Goal: Transaction & Acquisition: Register for event/course

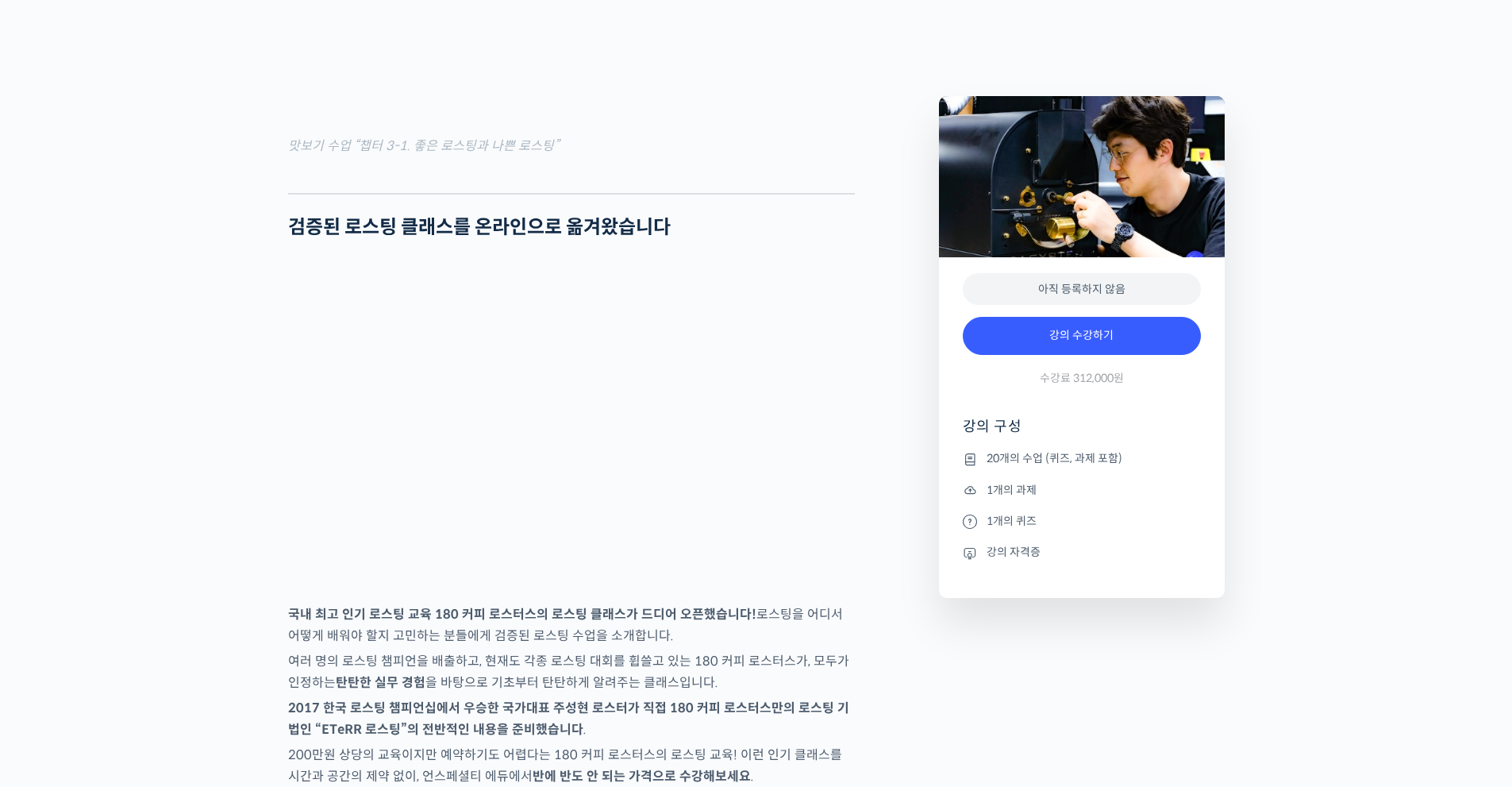
scroll to position [1985, 0]
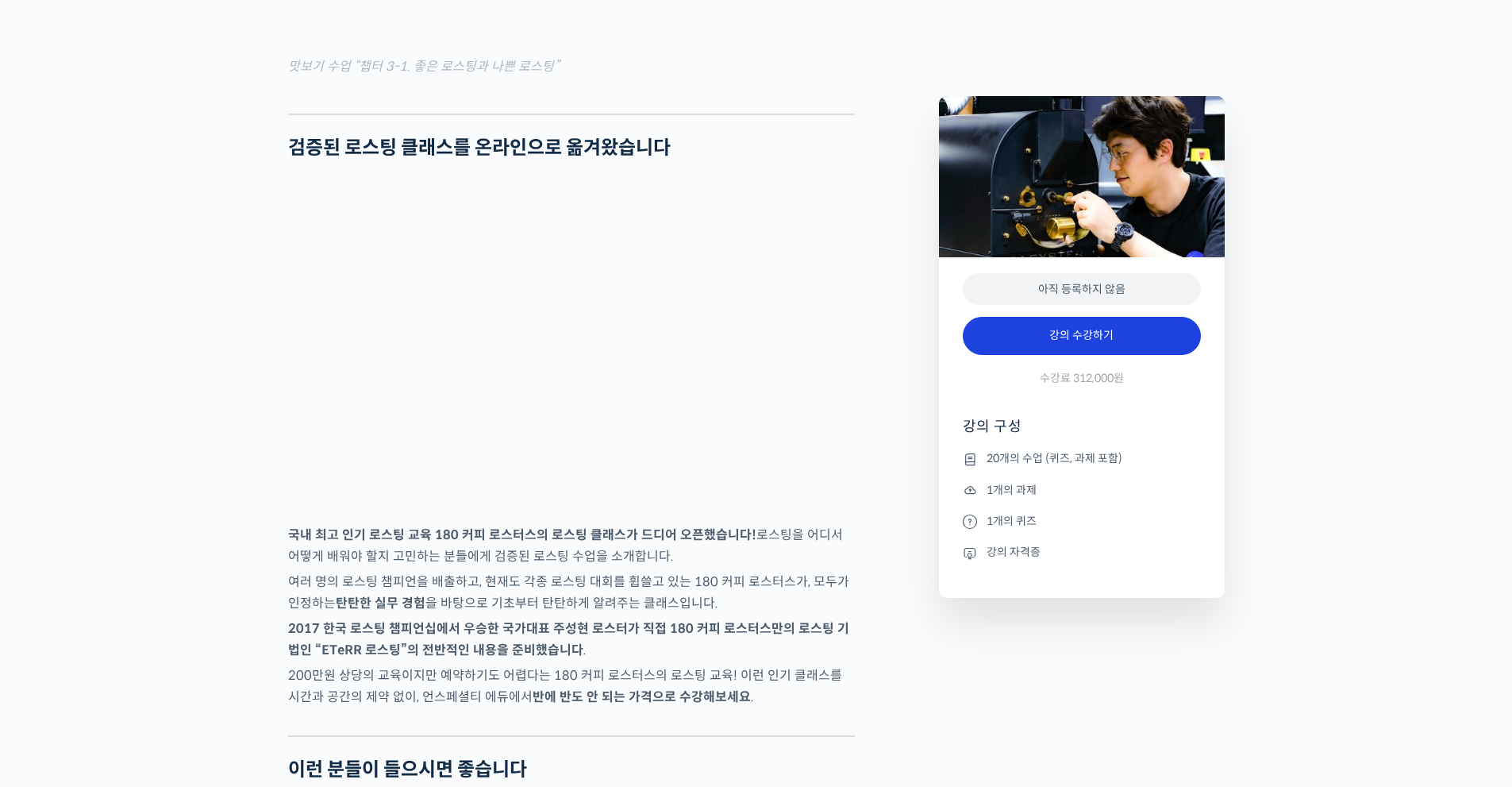
click at [1066, 336] on link "강의 수강하기" at bounding box center [1082, 336] width 238 height 38
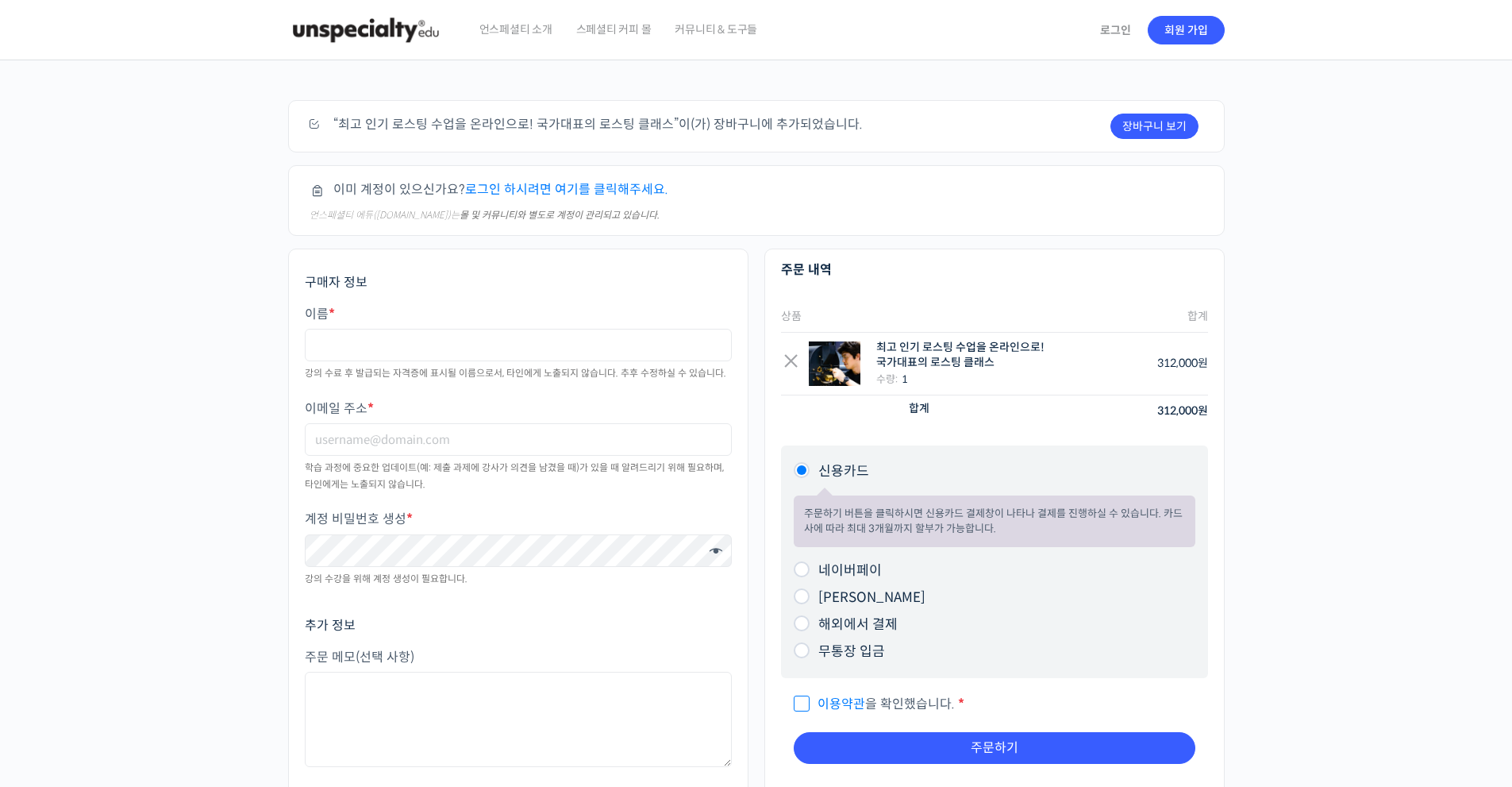
scroll to position [238, 0]
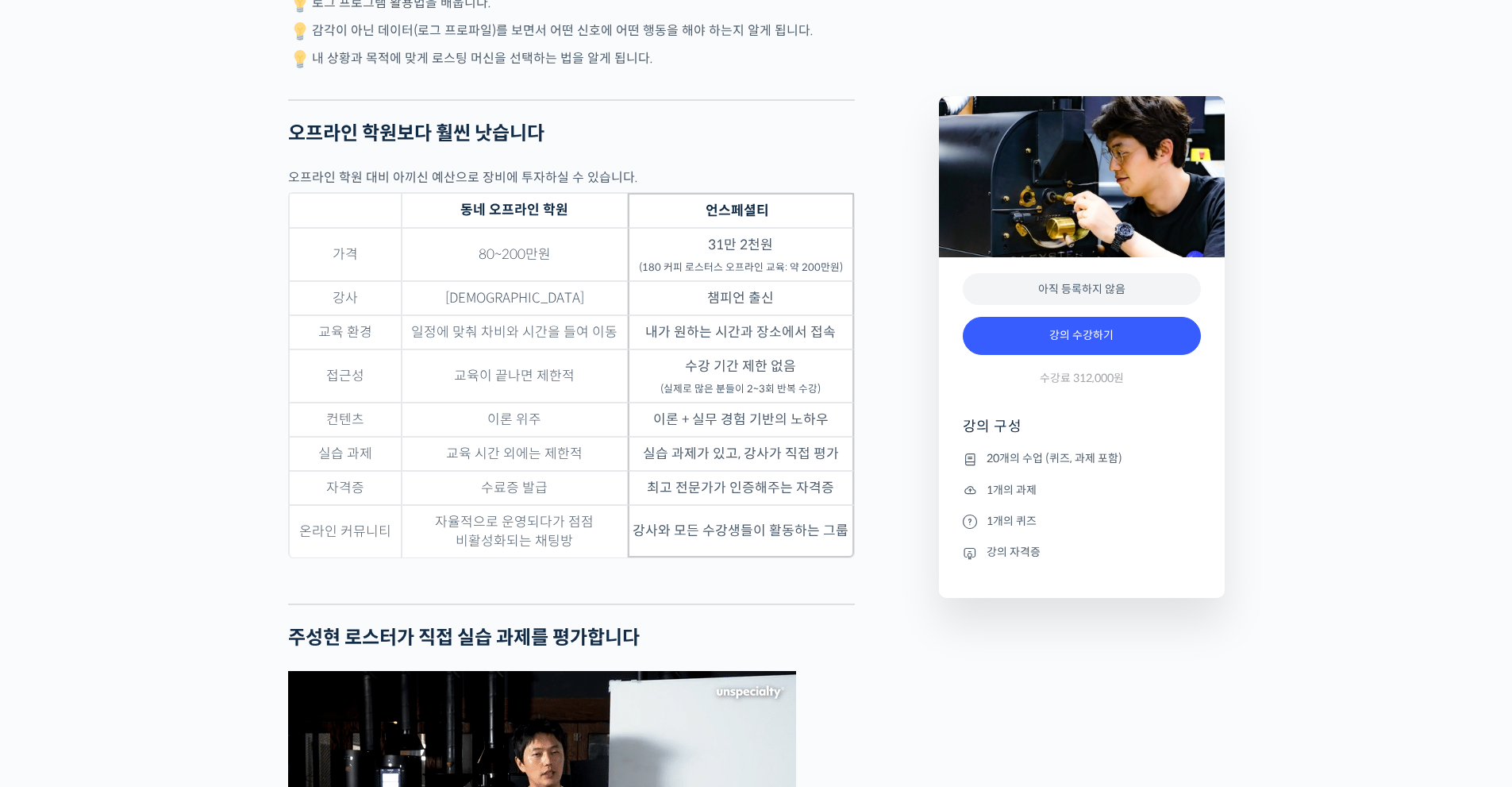
scroll to position [3810, 0]
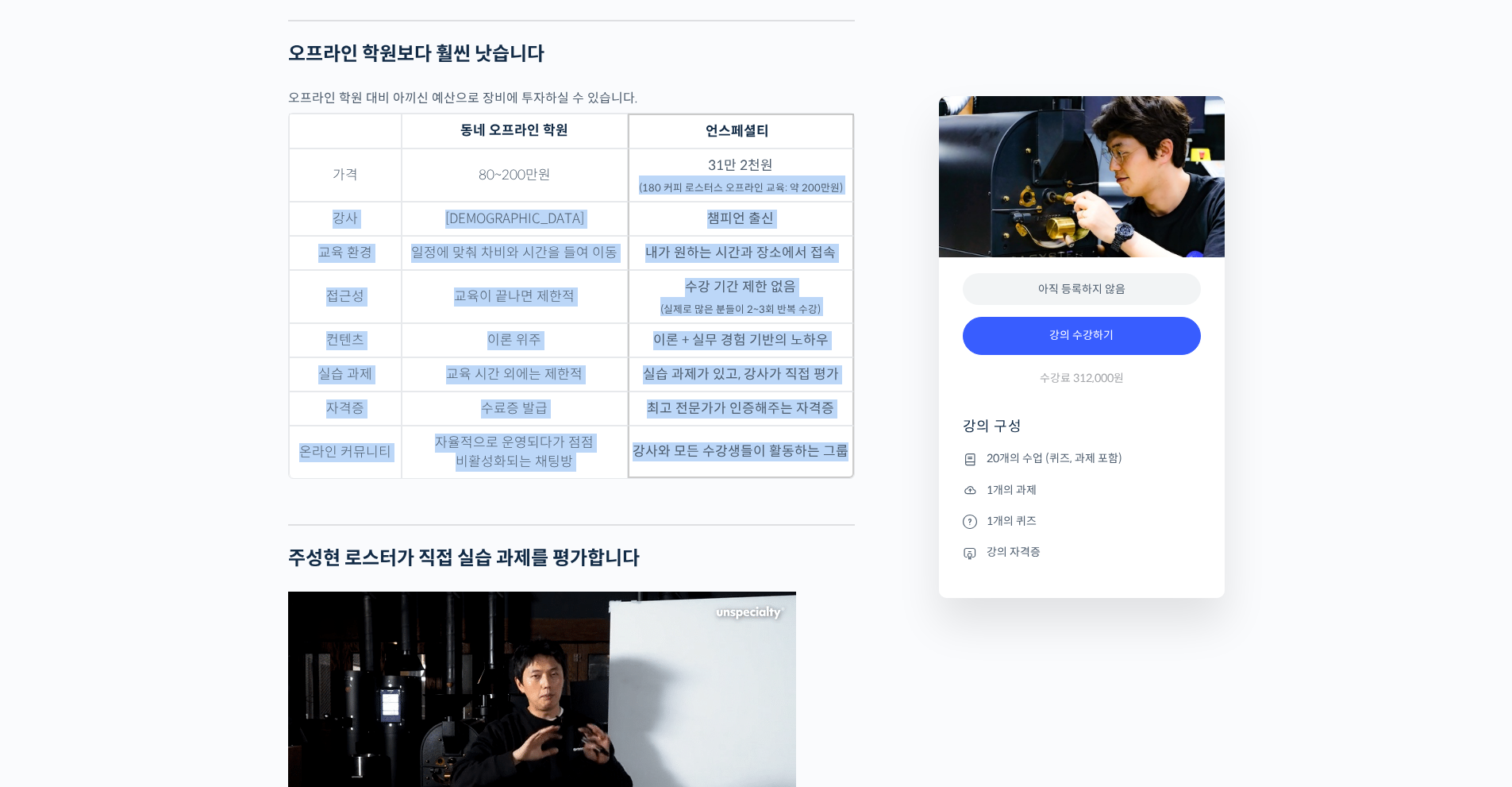
drag, startPoint x: 640, startPoint y: 251, endPoint x: 829, endPoint y: 431, distance: 261.0
click at [842, 478] on tbody "가격 80~200만원 31만 2천원 (180 커피 로스터스 오프라인 교육: 약 200만원) 강사 복불복 챔피언 출신 교육 환경 일정에 맞춰 차…" at bounding box center [571, 313] width 565 height 329
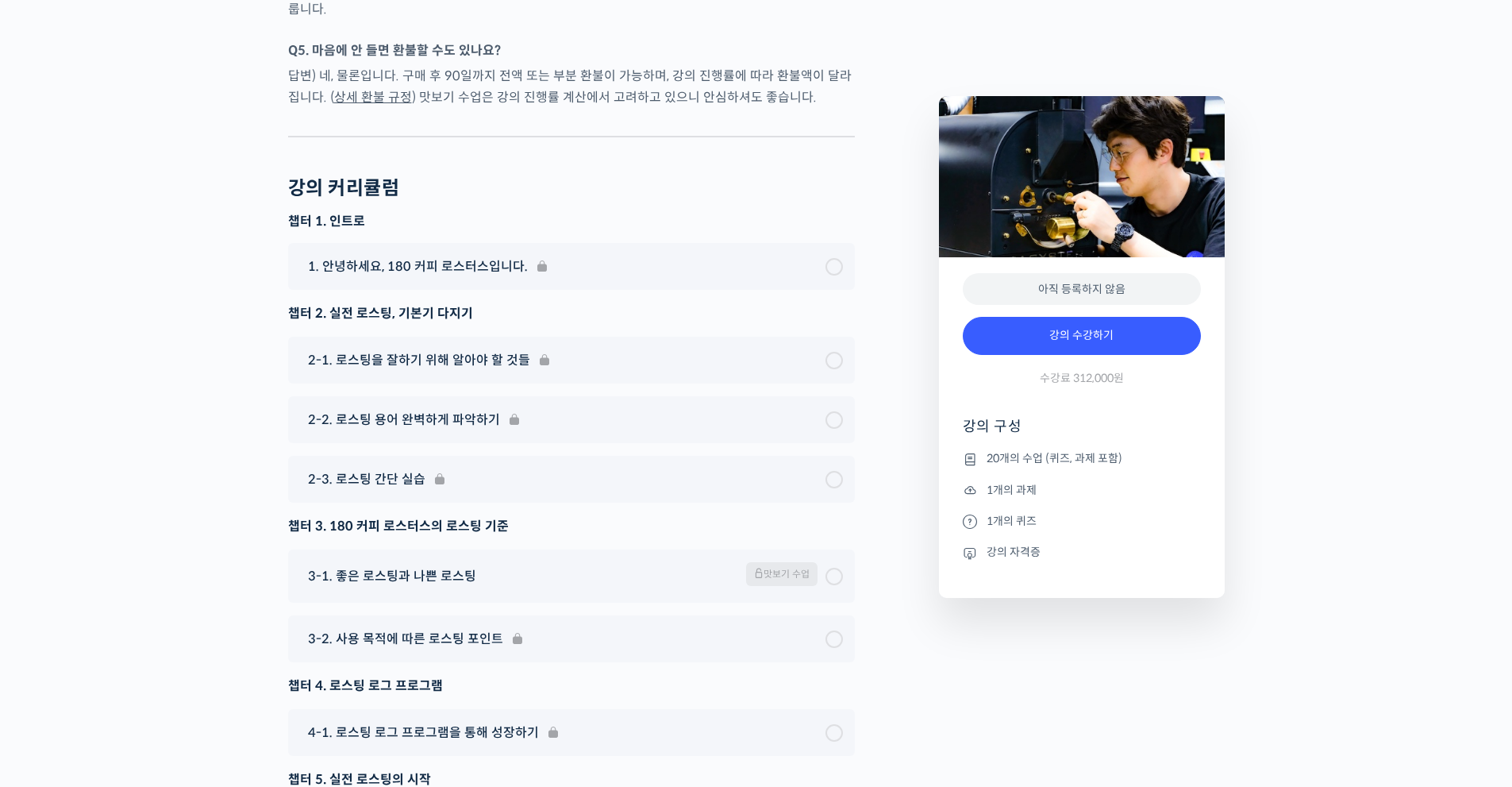
scroll to position [7779, 0]
